Goal: Task Accomplishment & Management: Complete application form

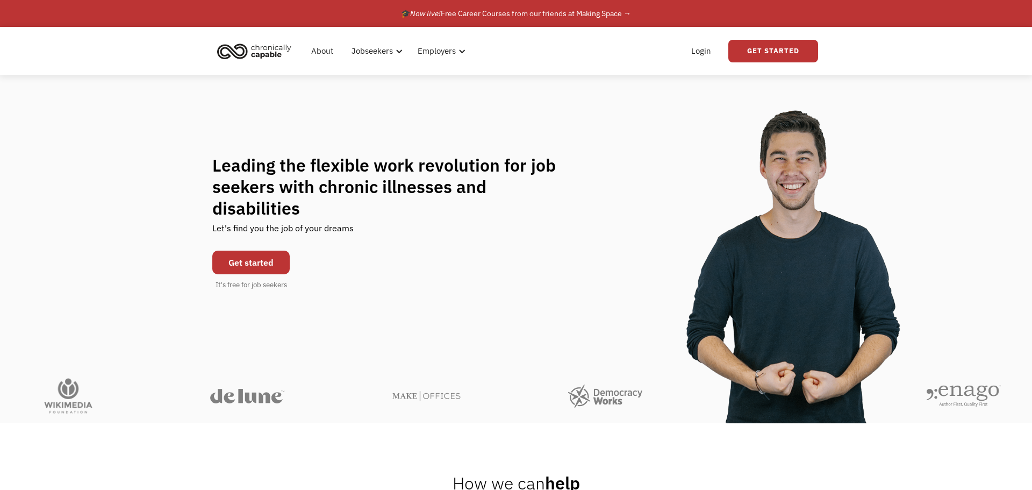
click at [239, 250] on link "Get started" at bounding box center [250, 262] width 77 height 24
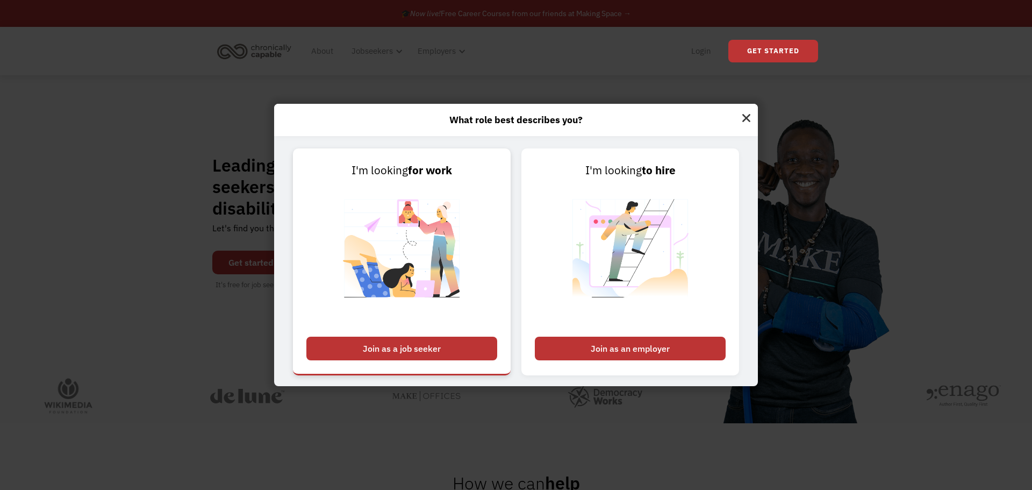
click at [413, 356] on div "Join as a job seeker" at bounding box center [401, 348] width 191 height 24
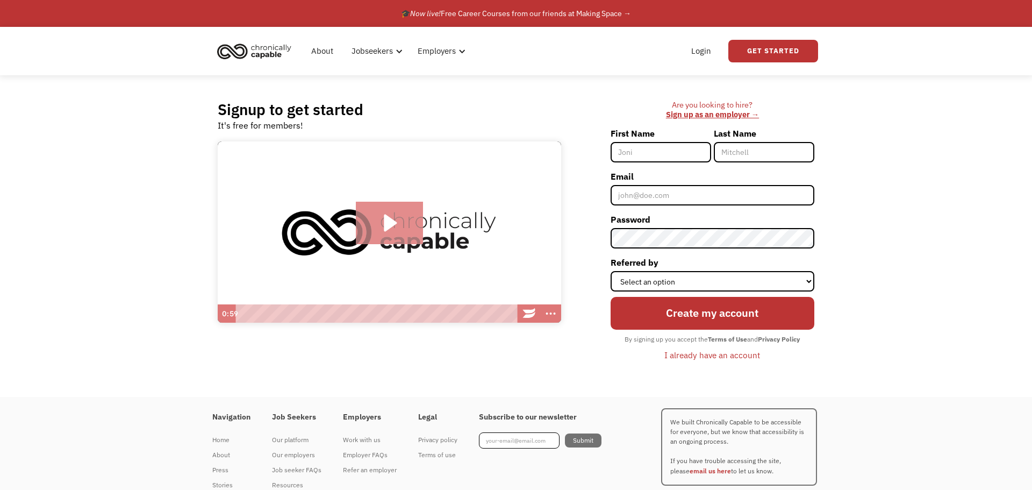
click at [384, 215] on icon "Play Video: Introducing Chronically Capable" at bounding box center [390, 222] width 13 height 17
